Goal: Task Accomplishment & Management: Use online tool/utility

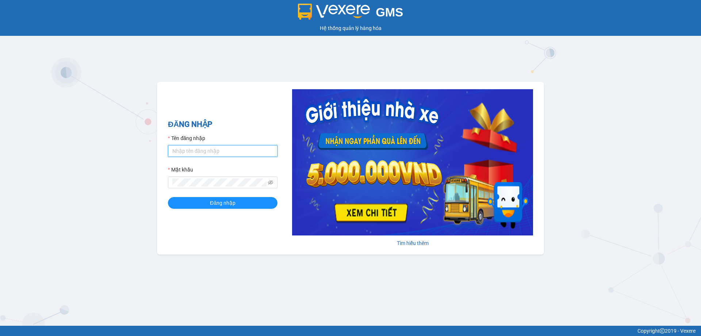
click at [203, 148] on input "Tên đăng nhập" at bounding box center [223, 151] width 110 height 12
type input "kimngan.binhtam"
click at [231, 207] on span "Đăng nhập" at bounding box center [223, 203] width 26 height 8
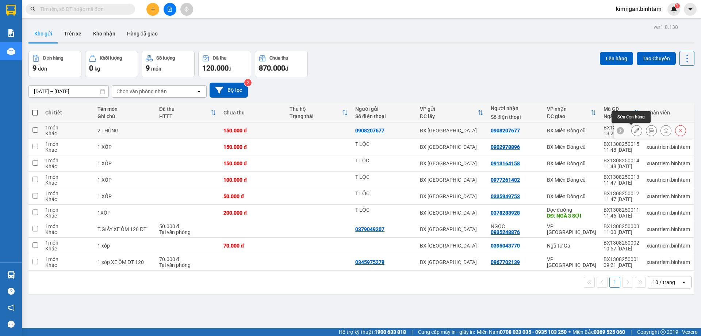
click at [634, 131] on icon at bounding box center [636, 130] width 5 height 5
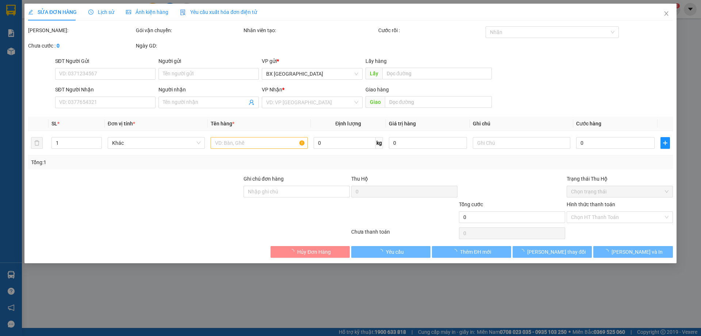
type input "0908207677"
type input "150.000"
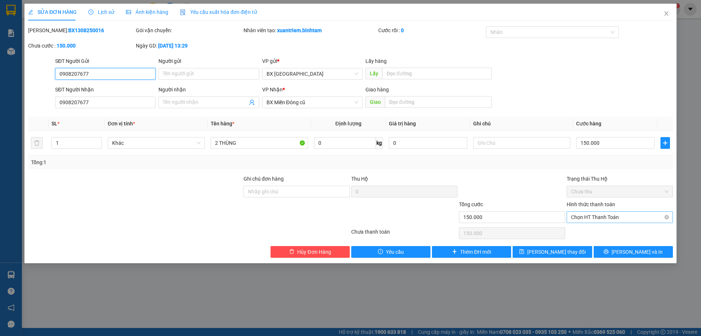
click at [600, 214] on span "Chọn HT Thanh Toán" at bounding box center [619, 216] width 97 height 11
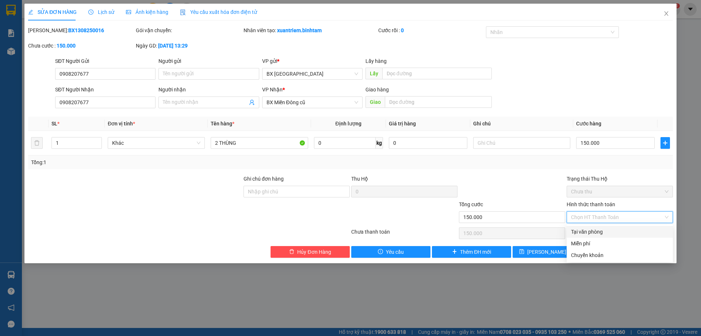
click at [596, 230] on div "Tại văn phòng" at bounding box center [619, 231] width 97 height 8
type input "0"
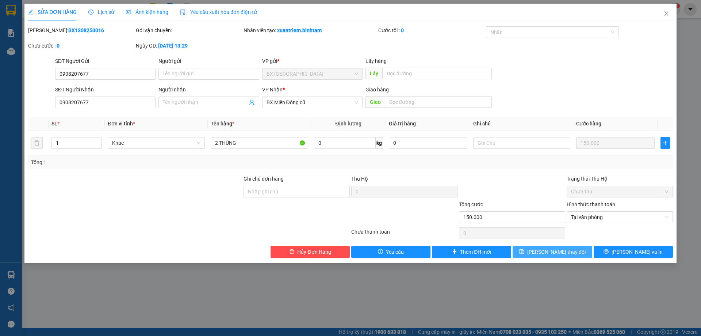
click at [532, 253] on button "[PERSON_NAME] thay đổi" at bounding box center [552, 252] width 79 height 12
